Goal: Information Seeking & Learning: Learn about a topic

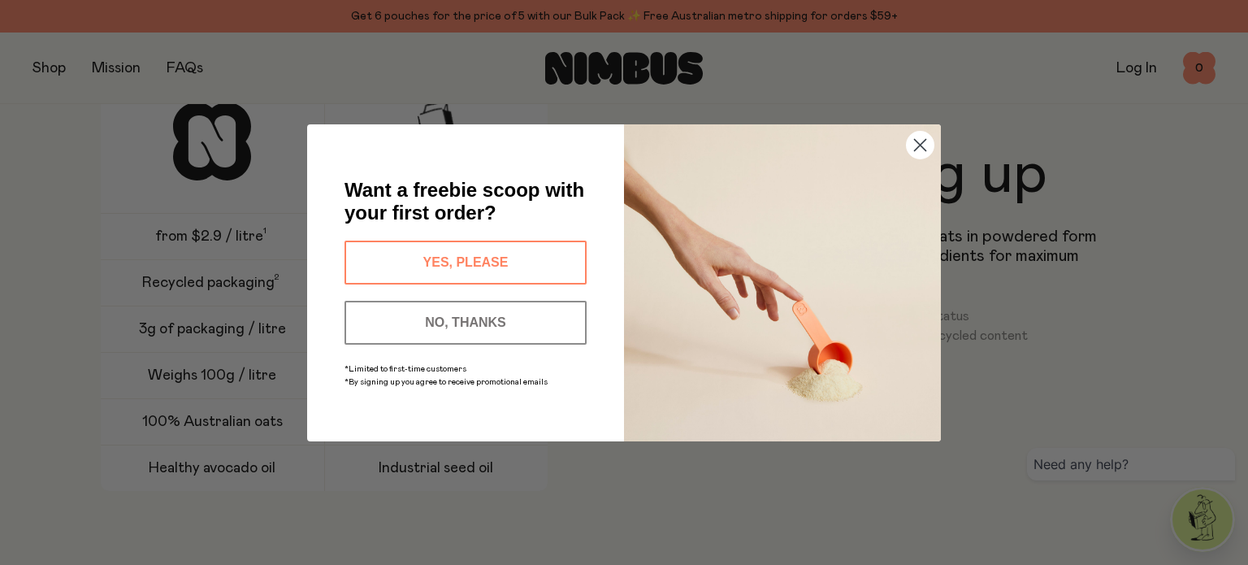
scroll to position [2456, 0]
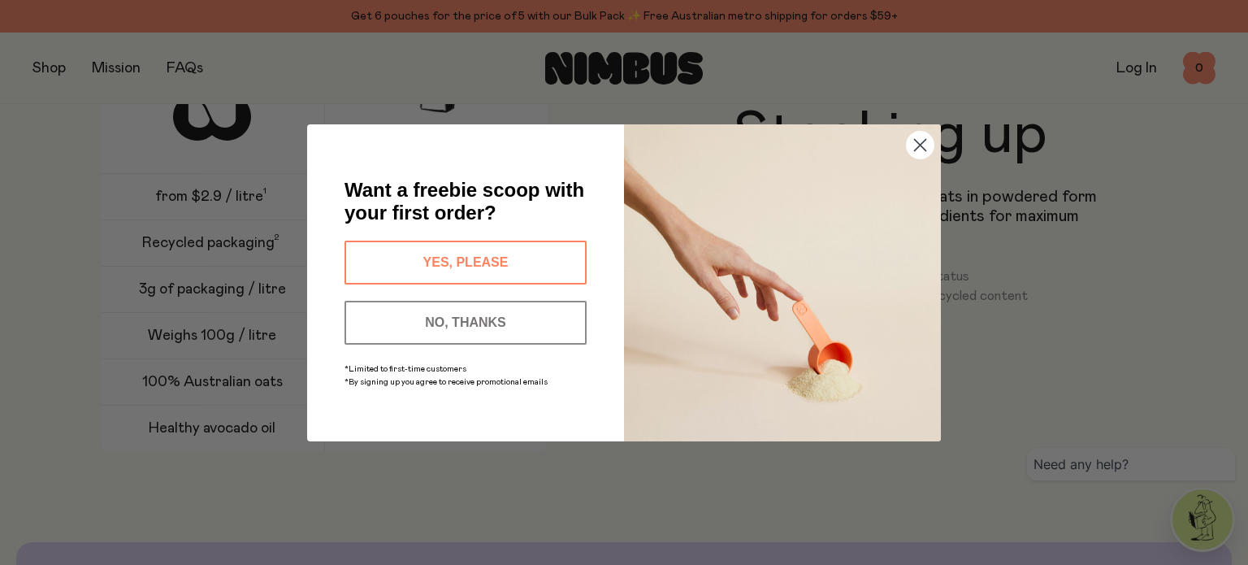
drag, startPoint x: 921, startPoint y: 142, endPoint x: 938, endPoint y: 150, distance: 18.6
click at [924, 146] on icon "Close dialog" at bounding box center [920, 145] width 28 height 28
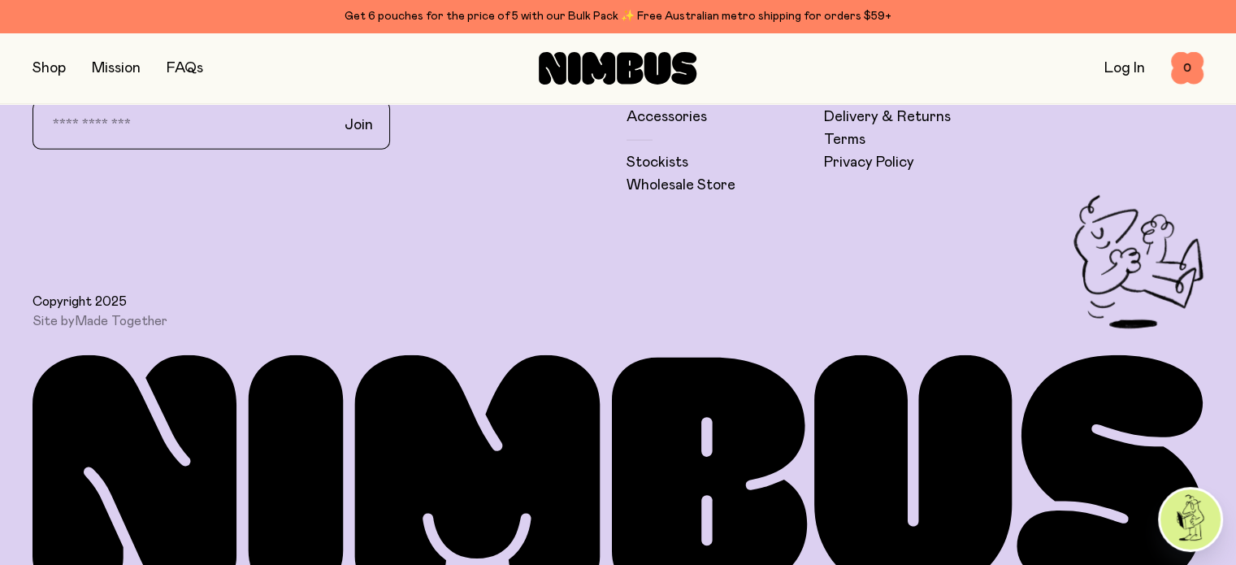
scroll to position [4372, 0]
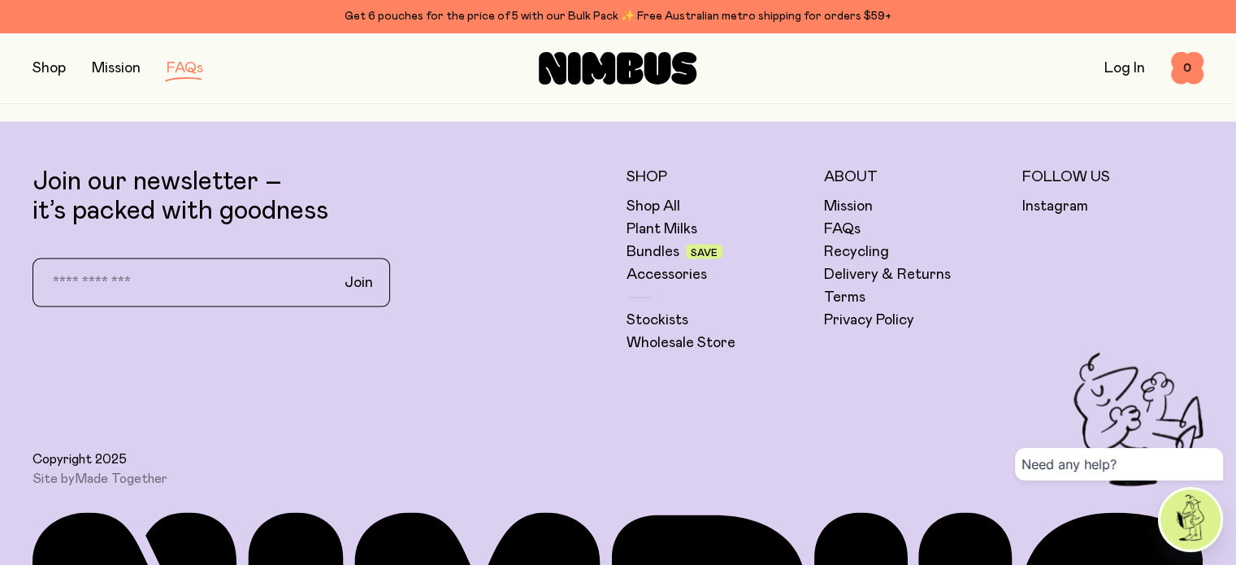
scroll to position [3186, 0]
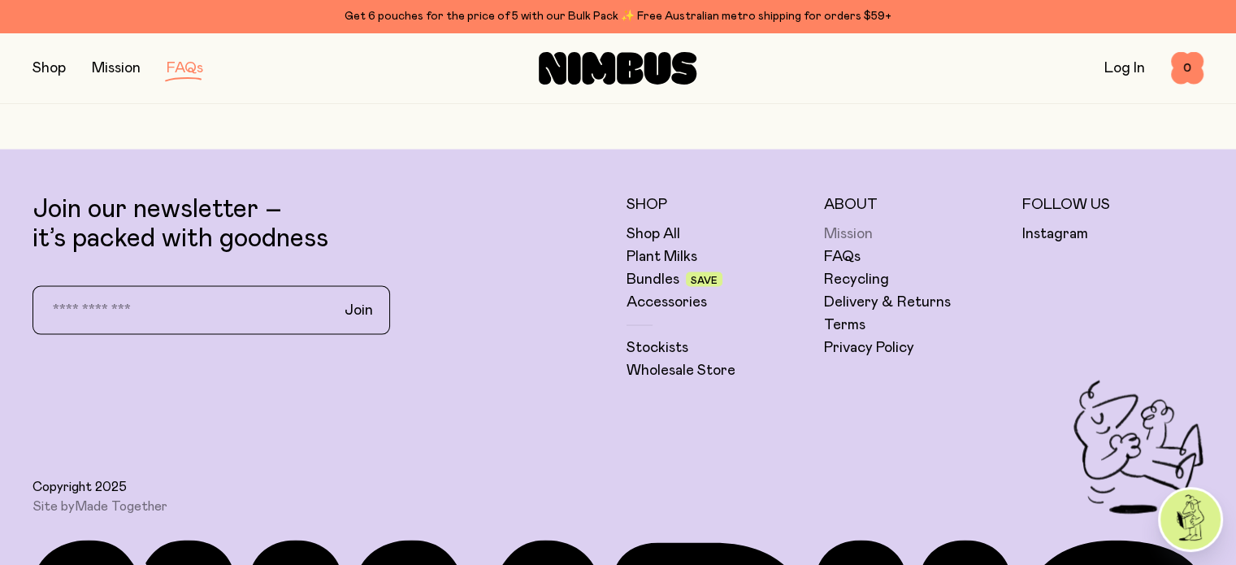
click at [842, 224] on link "Mission" at bounding box center [848, 234] width 49 height 20
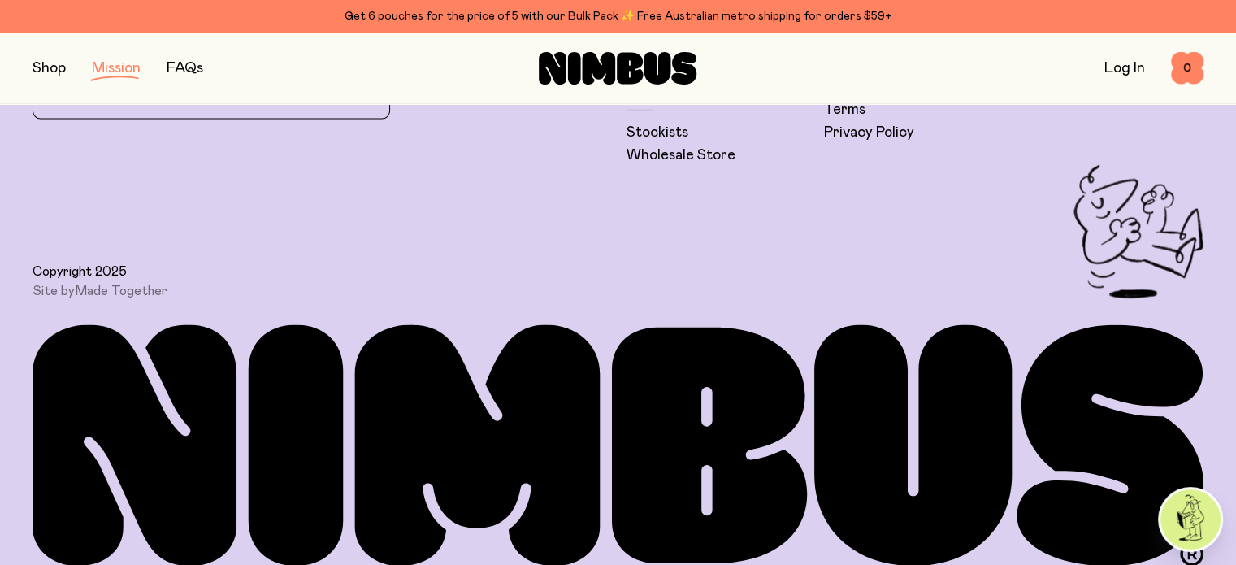
scroll to position [3499, 0]
